Goal: Information Seeking & Learning: Learn about a topic

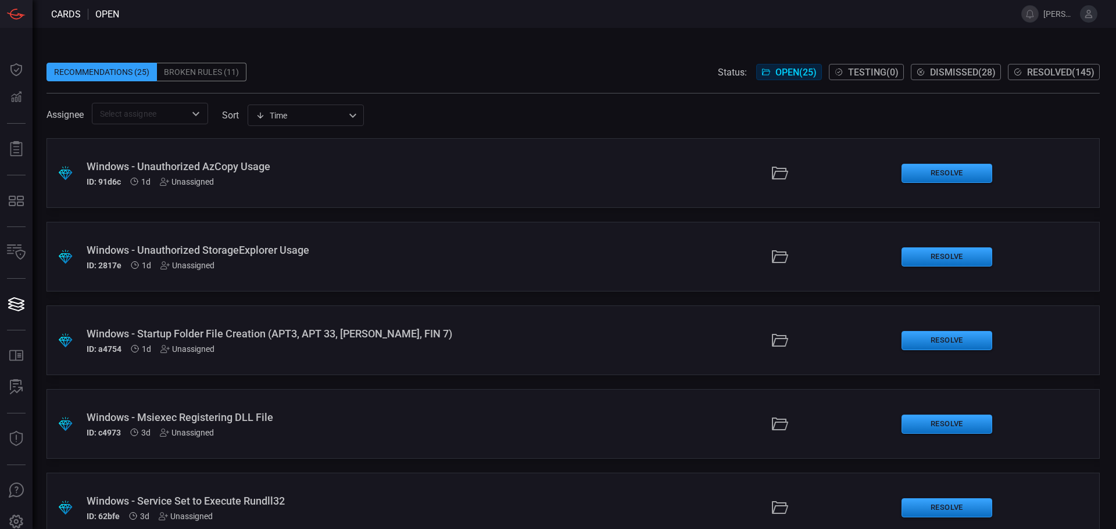
click at [135, 114] on input "text" at bounding box center [140, 113] width 90 height 15
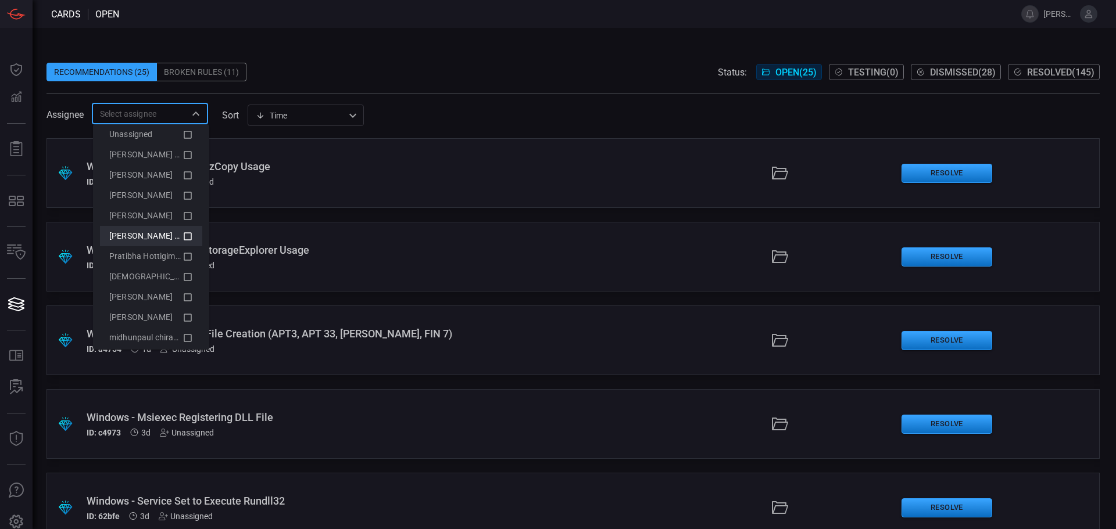
scroll to position [22, 0]
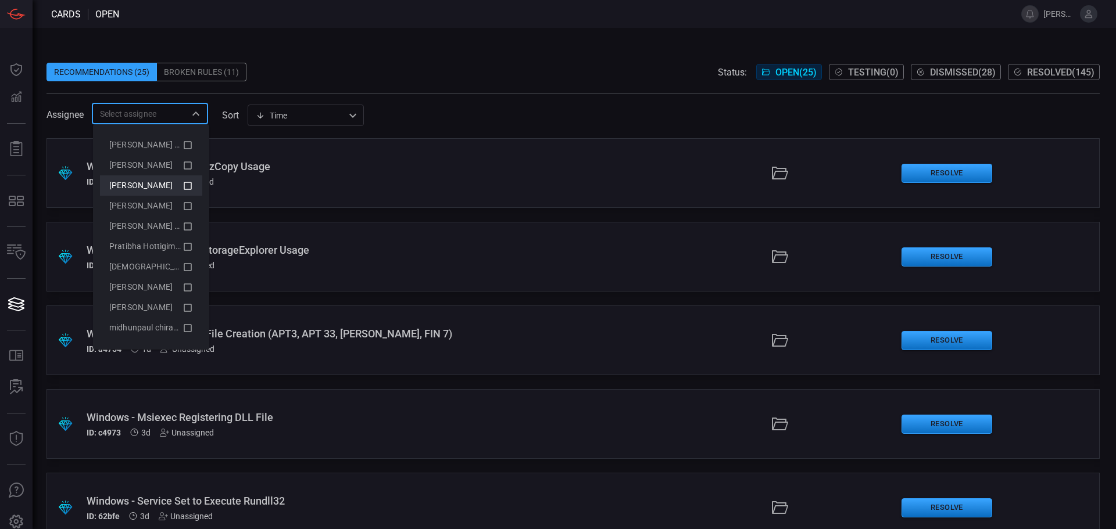
click at [182, 187] on icon at bounding box center [187, 186] width 10 height 14
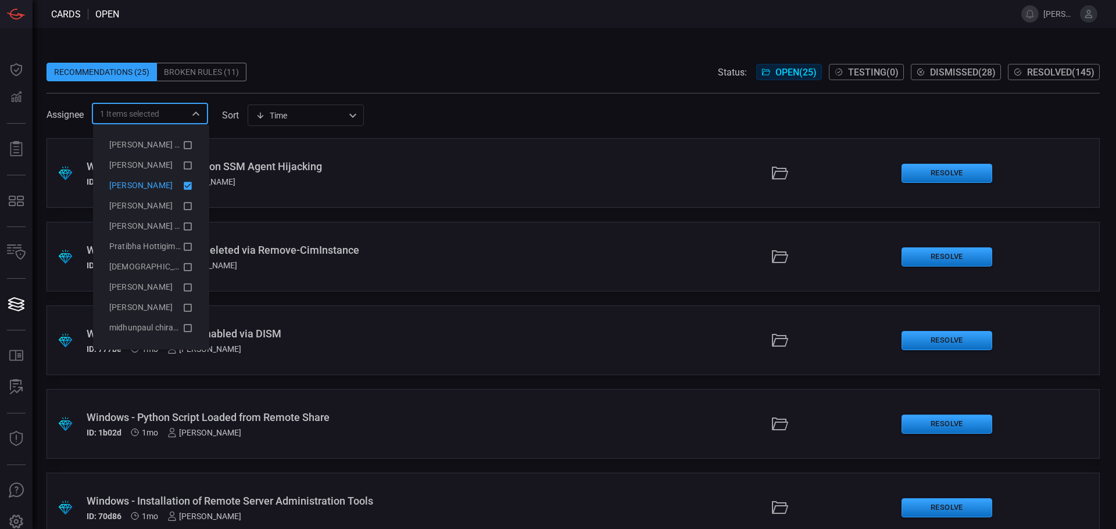
click at [504, 60] on span at bounding box center [572, 53] width 1053 height 17
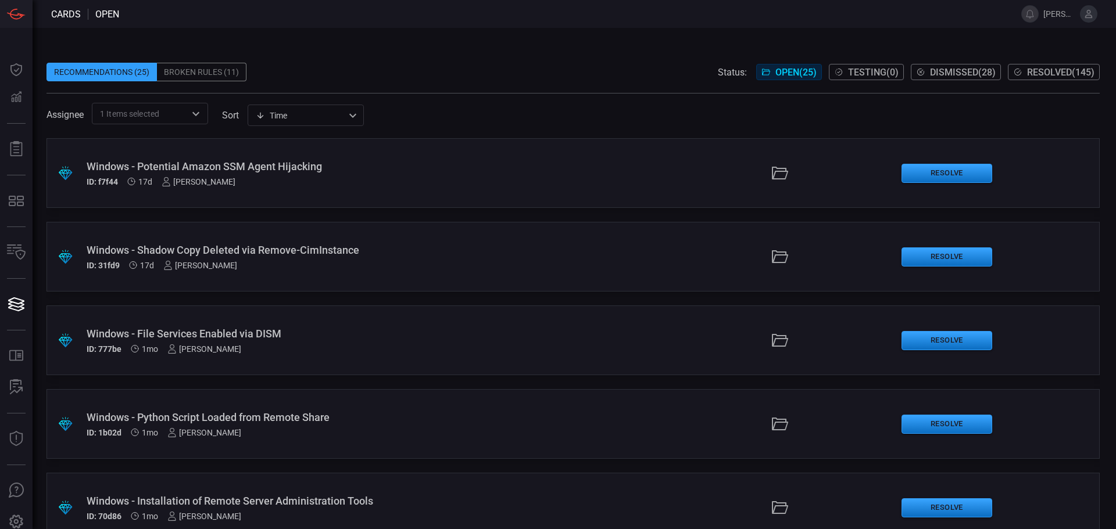
click at [394, 76] on div "Recommendations (25) Broken Rules (11) Status: Open ( 25 ) Testing ( 0 ) Dismis…" at bounding box center [572, 72] width 1053 height 19
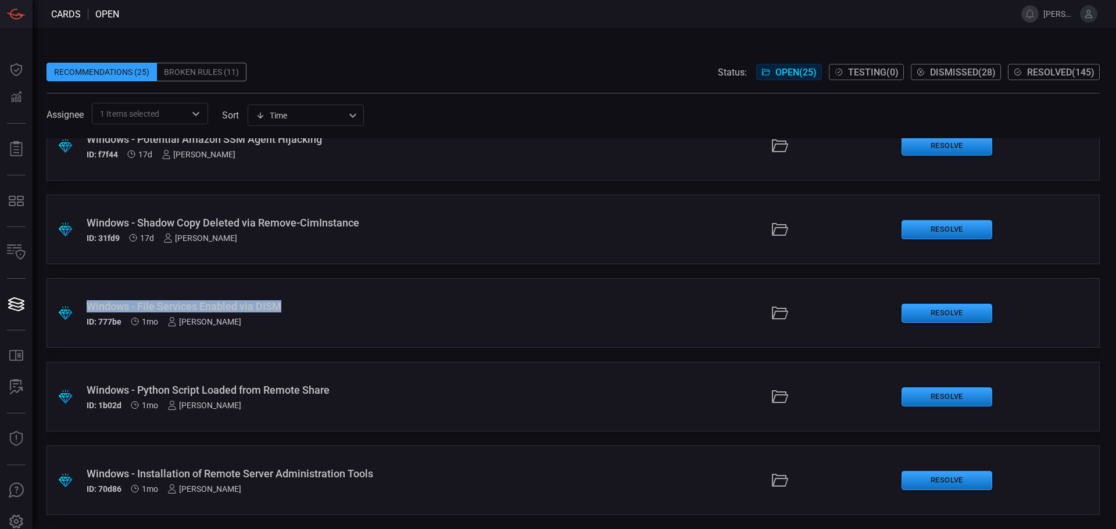
drag, startPoint x: 76, startPoint y: 307, endPoint x: 283, endPoint y: 305, distance: 206.9
click at [283, 305] on div ".suggested_cards_icon{fill:url(#suggested_cards_icon);} Windows - File Services…" at bounding box center [572, 313] width 1053 height 70
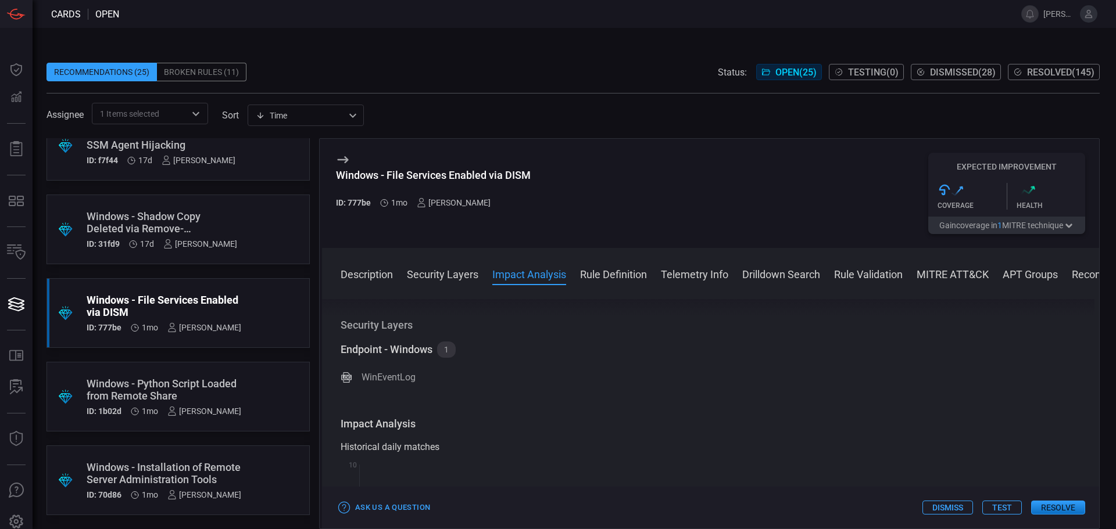
scroll to position [291, 0]
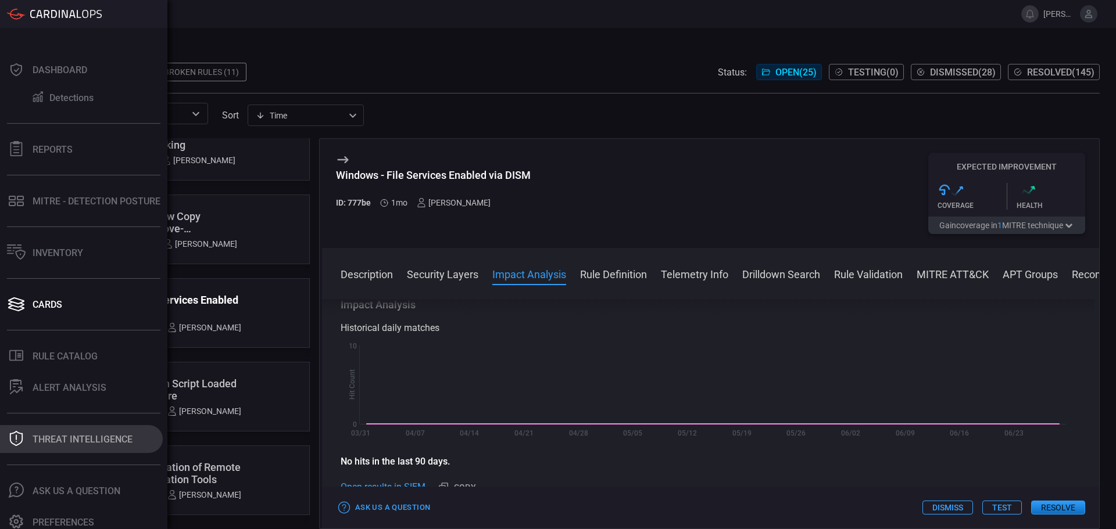
click at [58, 435] on div "Threat Intelligence" at bounding box center [83, 439] width 100 height 11
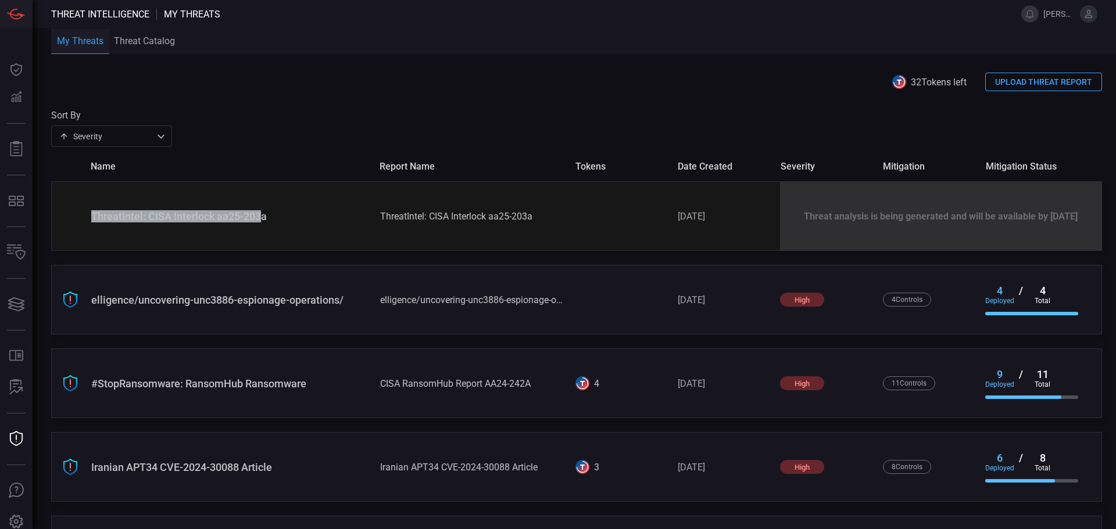
drag, startPoint x: 90, startPoint y: 210, endPoint x: 259, endPoint y: 226, distance: 169.2
click at [259, 226] on div "ThreatIntel: CISA Interlock aa25-203a ThreatIntel: CISA Interlock aa25-203a [DA…" at bounding box center [576, 216] width 1051 height 70
click at [271, 221] on div "ThreatIntel: CISA Interlock aa25-203a" at bounding box center [231, 216] width 280 height 12
click at [269, 220] on div "ThreatIntel: CISA Interlock aa25-203a" at bounding box center [231, 216] width 280 height 12
drag, startPoint x: 268, startPoint y: 220, endPoint x: 388, endPoint y: 220, distance: 119.1
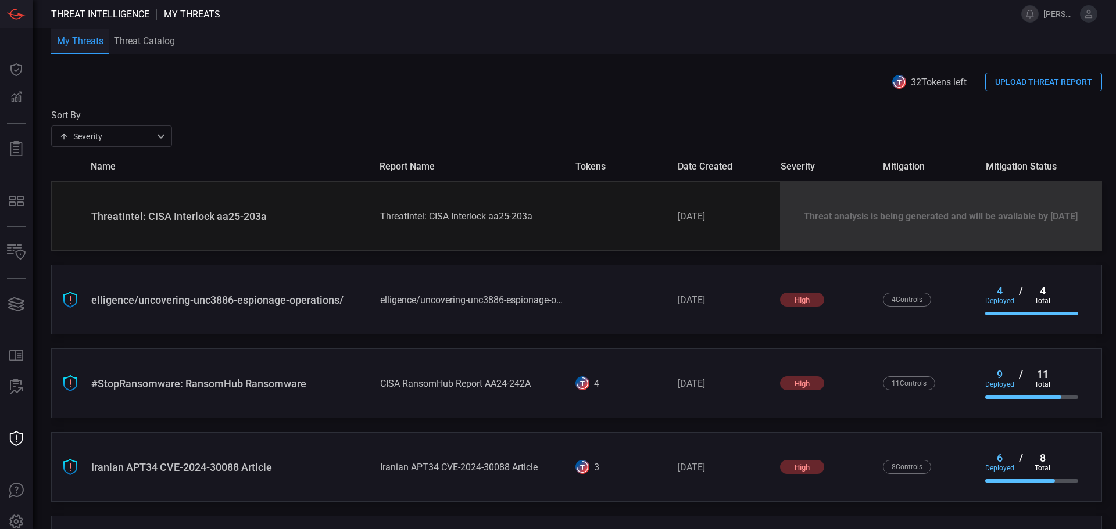
click at [274, 220] on div "ThreatIntel: CISA Interlock aa25-203a" at bounding box center [231, 216] width 280 height 12
click at [380, 207] on div "ThreatIntel: CISA Interlock aa25-203a ThreatIntel: CISA Interlock aa25-203a [DA…" at bounding box center [576, 216] width 1051 height 70
click at [387, 216] on div "ThreatIntel: CISA Interlock aa25-203a" at bounding box center [473, 216] width 186 height 11
click at [145, 211] on div "ThreatIntel: CISA Interlock aa25-203a" at bounding box center [231, 216] width 280 height 12
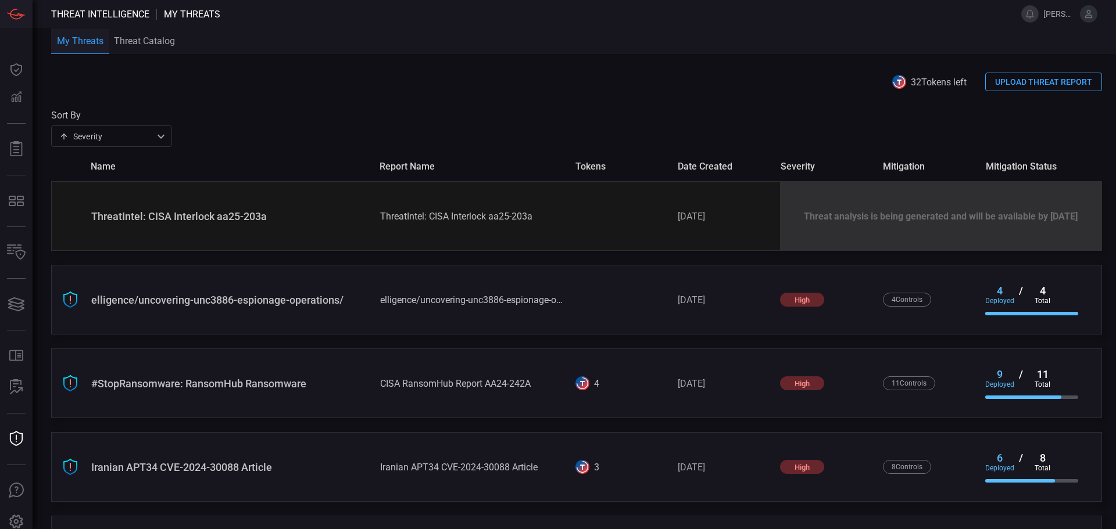
click at [422, 224] on div "ThreatIntel: CISA Interlock aa25-203a ThreatIntel: CISA Interlock aa25-203a [DA…" at bounding box center [576, 216] width 1051 height 70
click at [407, 220] on div "ThreatIntel: CISA Interlock aa25-203a" at bounding box center [473, 216] width 186 height 11
click at [597, 312] on div "elligence/uncovering-unc3886-espionage-operations/ elligence/uncovering-unc3886…" at bounding box center [576, 300] width 1051 height 70
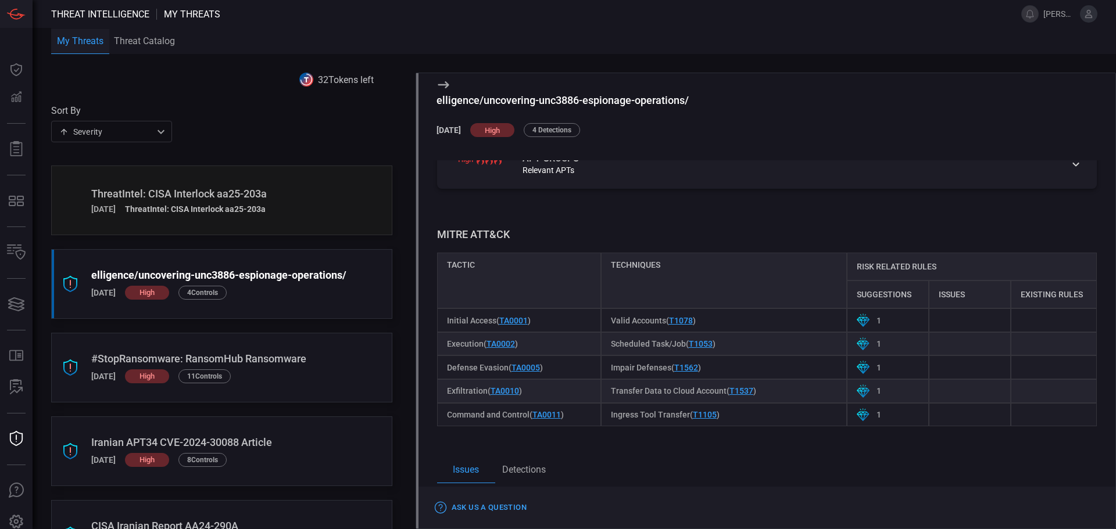
scroll to position [595, 0]
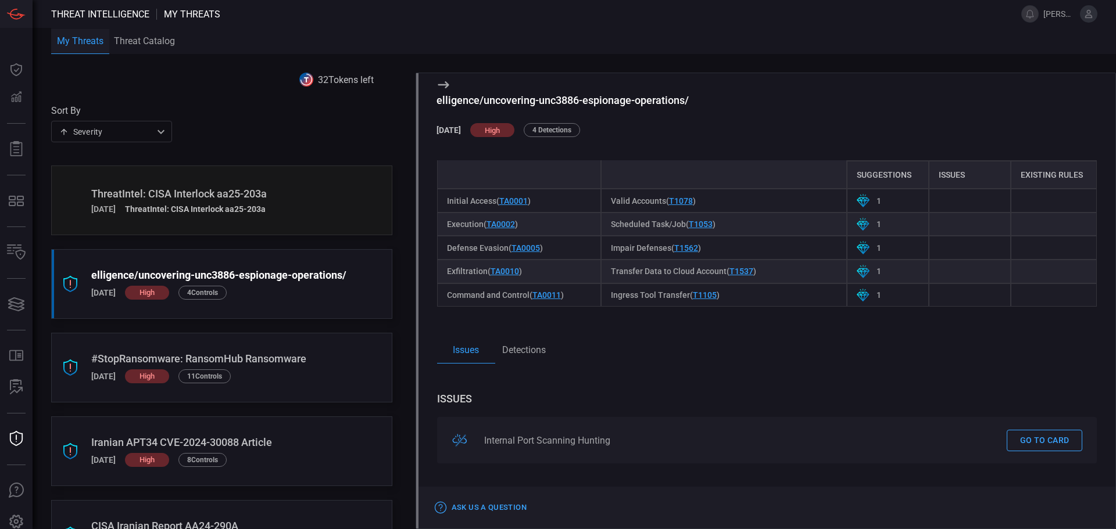
click at [517, 342] on button "Detections" at bounding box center [524, 350] width 58 height 28
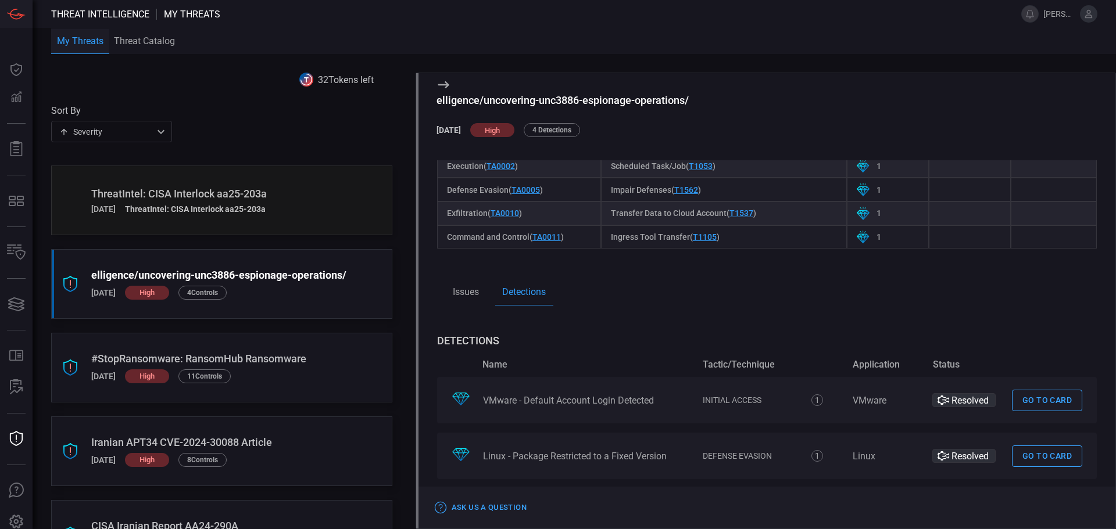
scroll to position [437, 0]
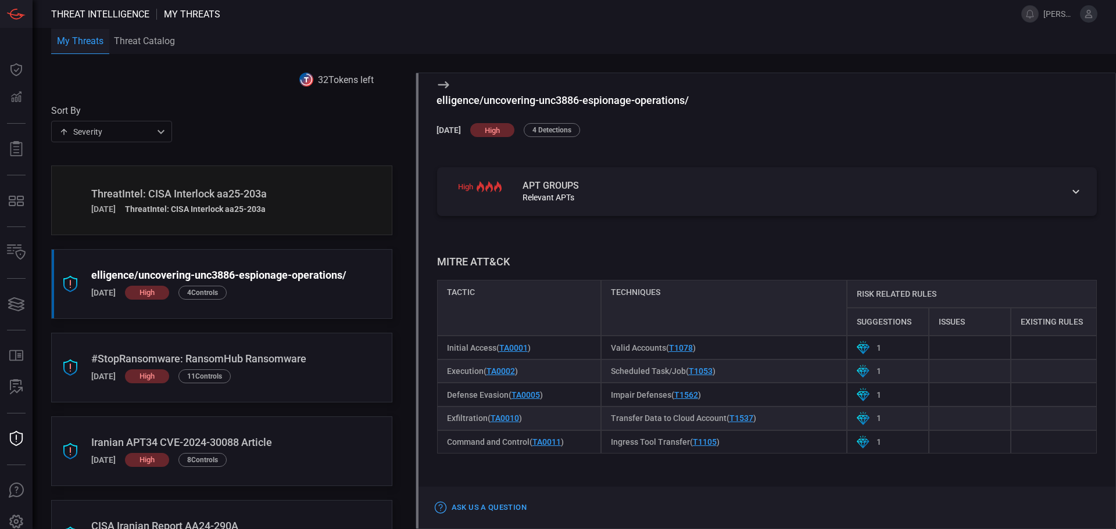
click at [213, 179] on div "ThreatIntel: CISA Interlock aa25-203a [DATE] ThreatIntel: CISA Interlock aa25-2…" at bounding box center [221, 201] width 341 height 70
click at [164, 205] on h5 "ThreatIntel: CISA Interlock aa25-203a" at bounding box center [195, 209] width 141 height 9
click at [178, 196] on div "ThreatIntel: CISA Interlock aa25-203a" at bounding box center [207, 194] width 233 height 12
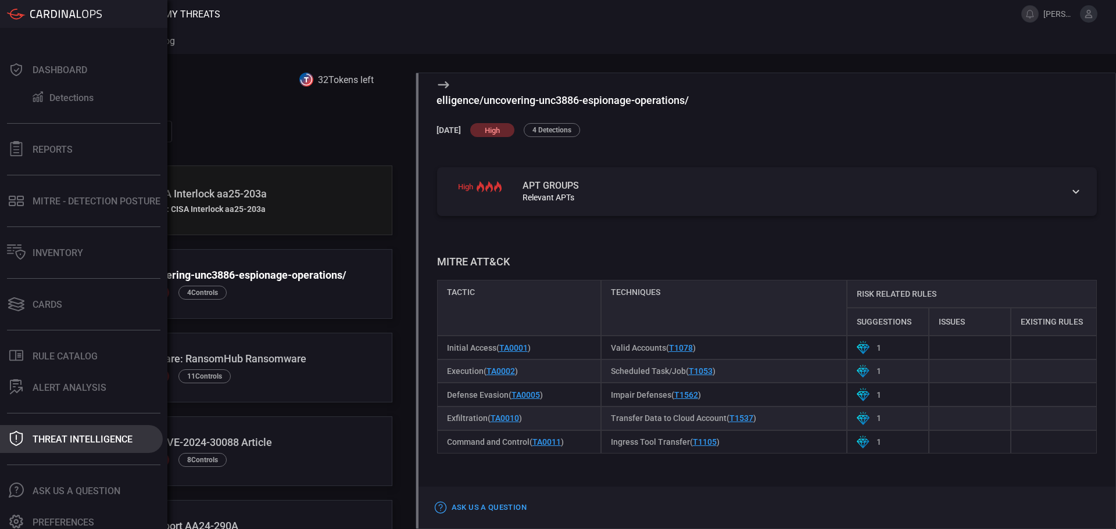
click at [94, 440] on div "Threat Intelligence" at bounding box center [83, 439] width 100 height 11
